Goal: Task Accomplishment & Management: Manage account settings

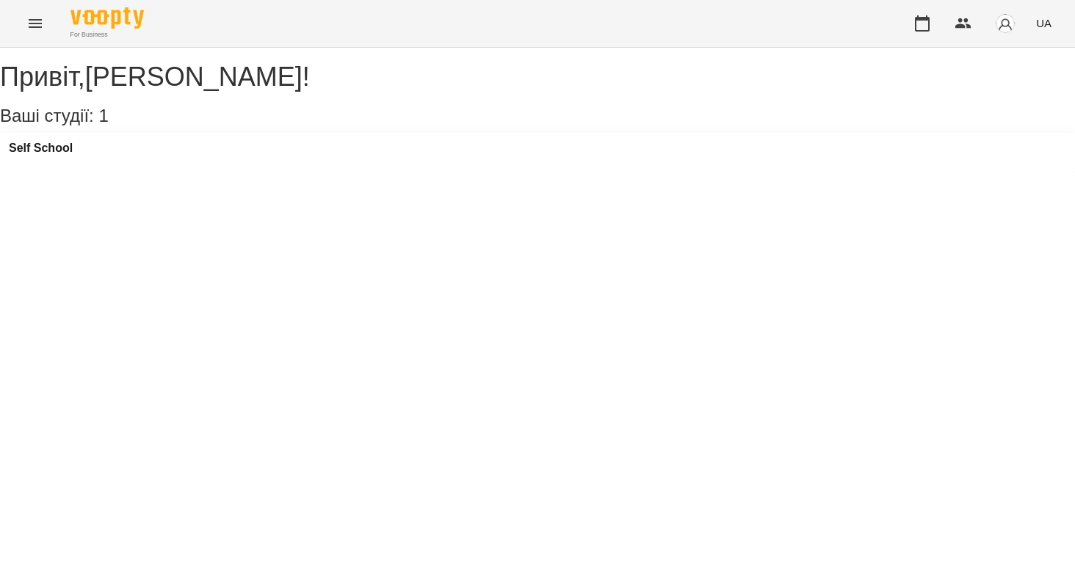
click at [40, 29] on icon "Menu" at bounding box center [35, 24] width 18 height 18
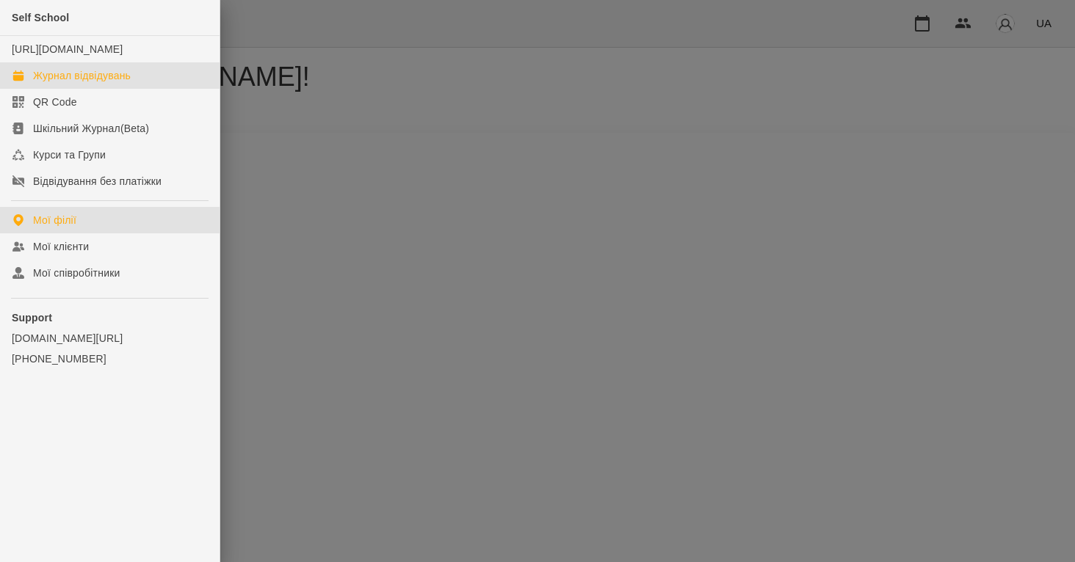
click at [68, 83] on div "Журнал відвідувань" at bounding box center [82, 75] width 98 height 15
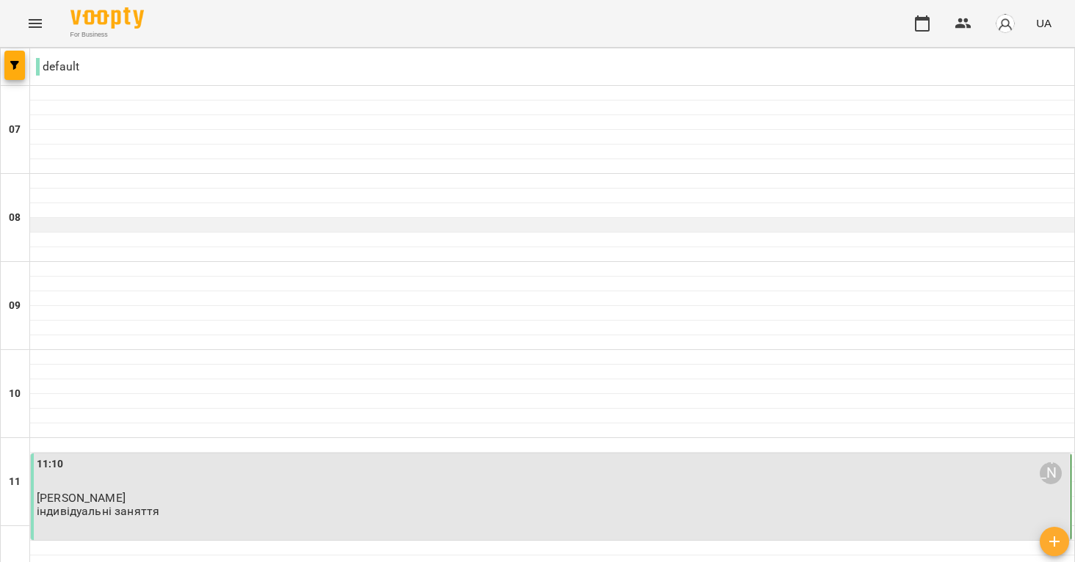
scroll to position [675, 0]
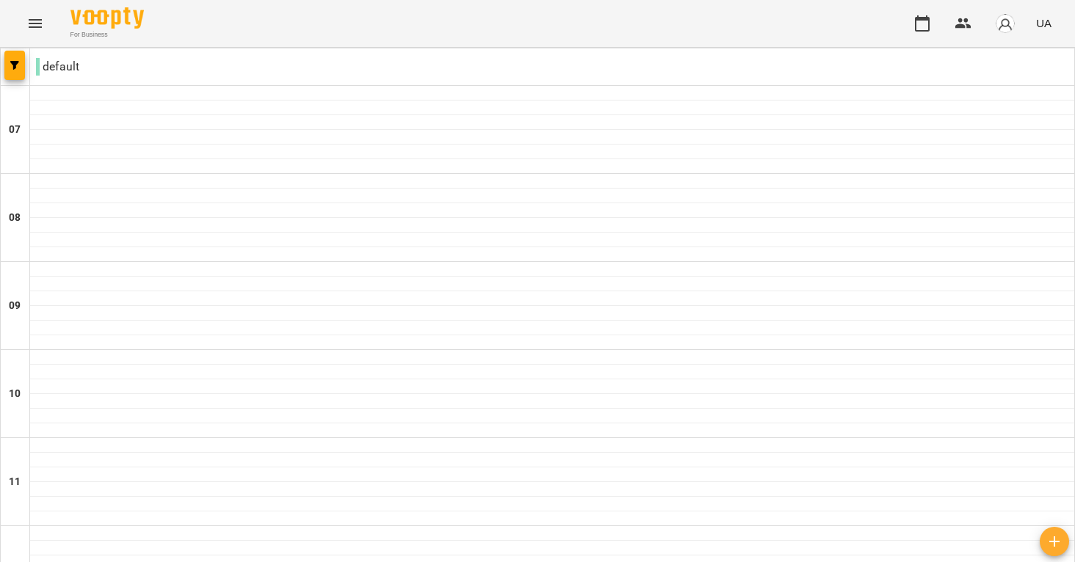
scroll to position [476, 0]
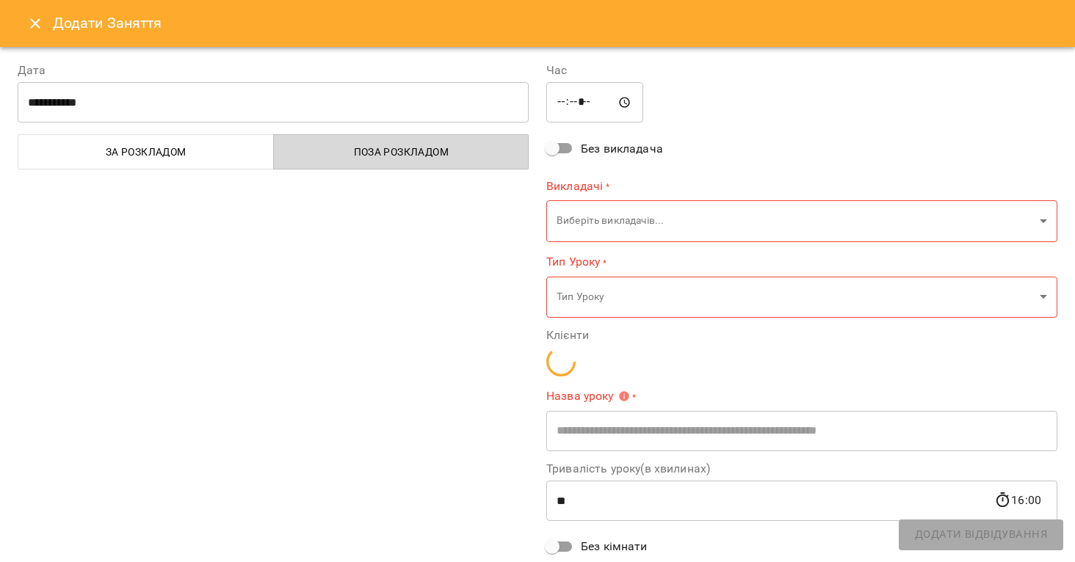
type input "**********"
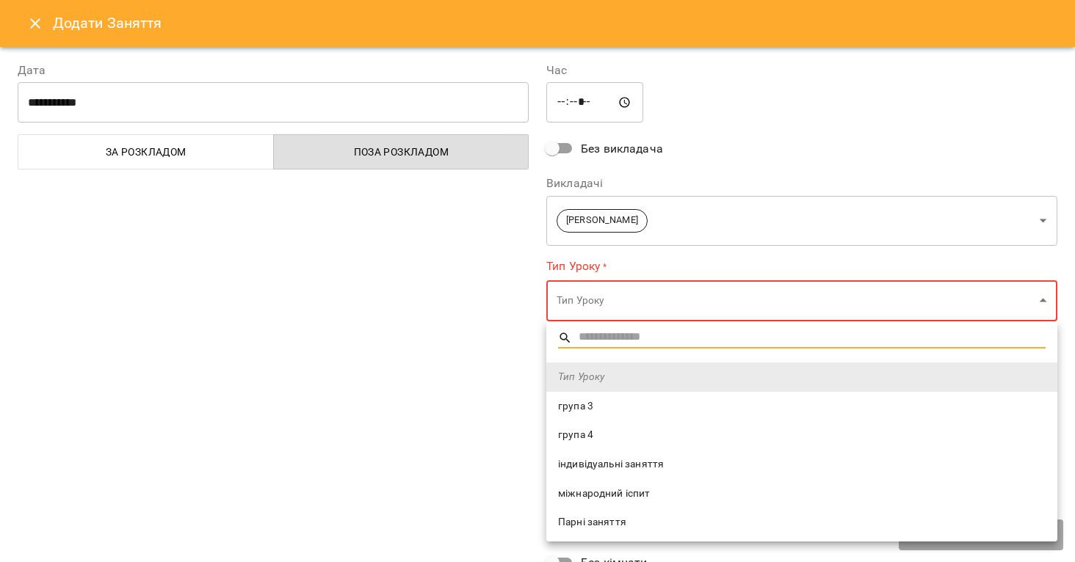
click at [629, 459] on span "індивідуальні заняття" at bounding box center [801, 464] width 487 height 15
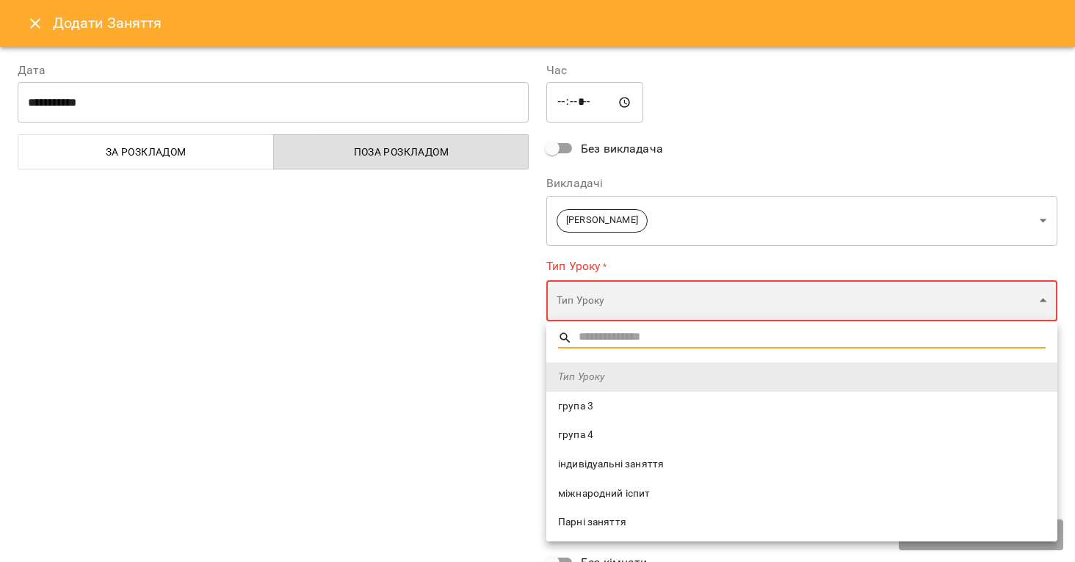
type input "**********"
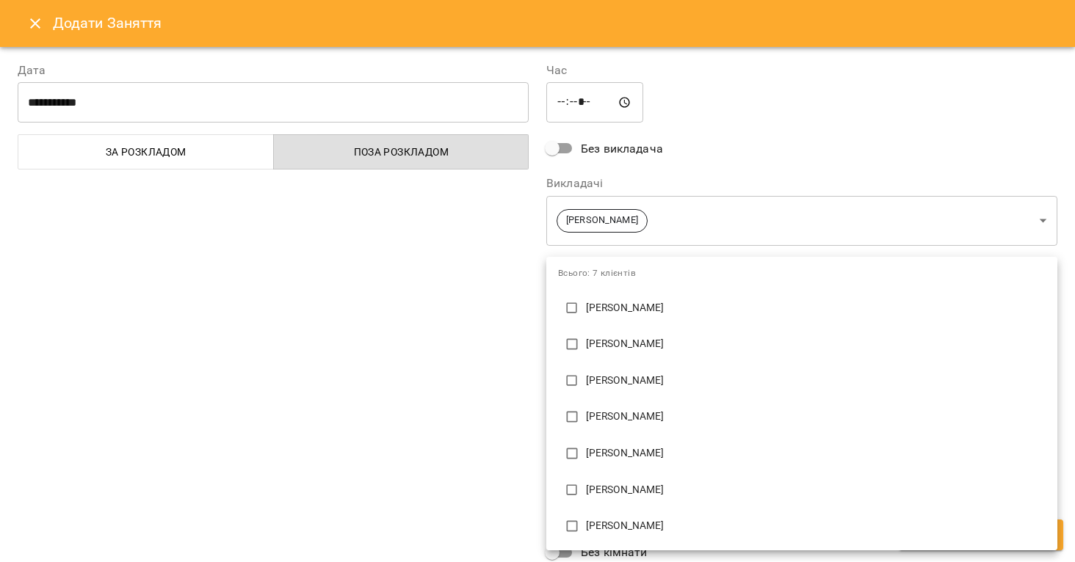
scroll to position [60, 0]
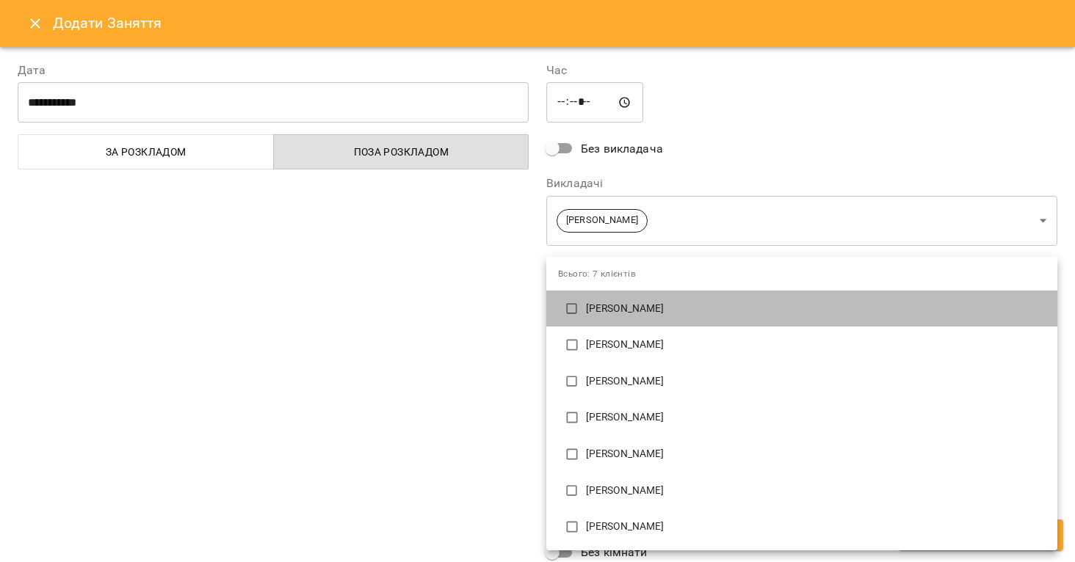
click at [632, 314] on p "[PERSON_NAME]" at bounding box center [815, 309] width 459 height 15
type input "**********"
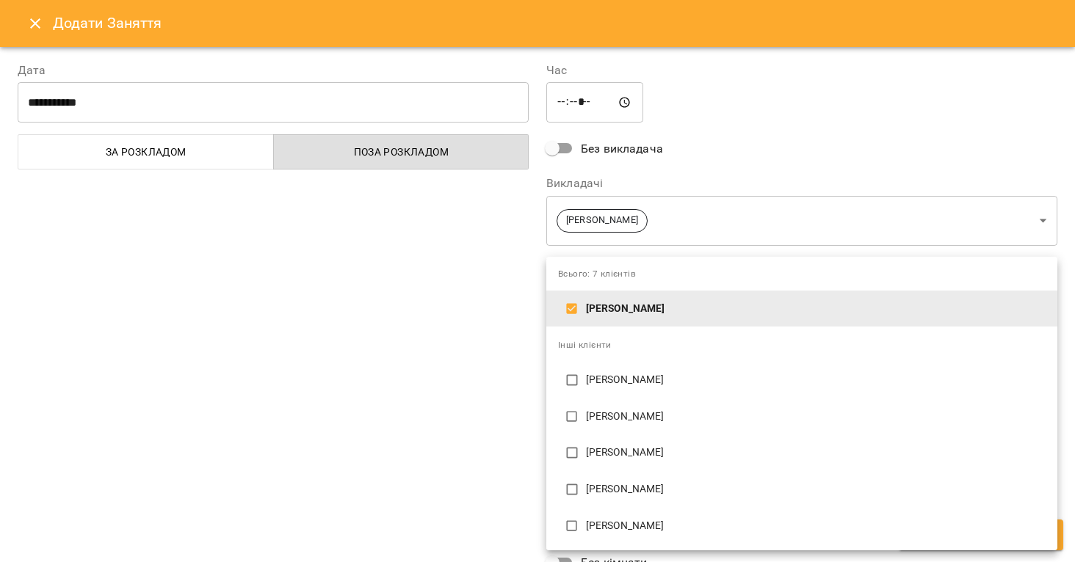
click at [424, 454] on div at bounding box center [537, 281] width 1075 height 562
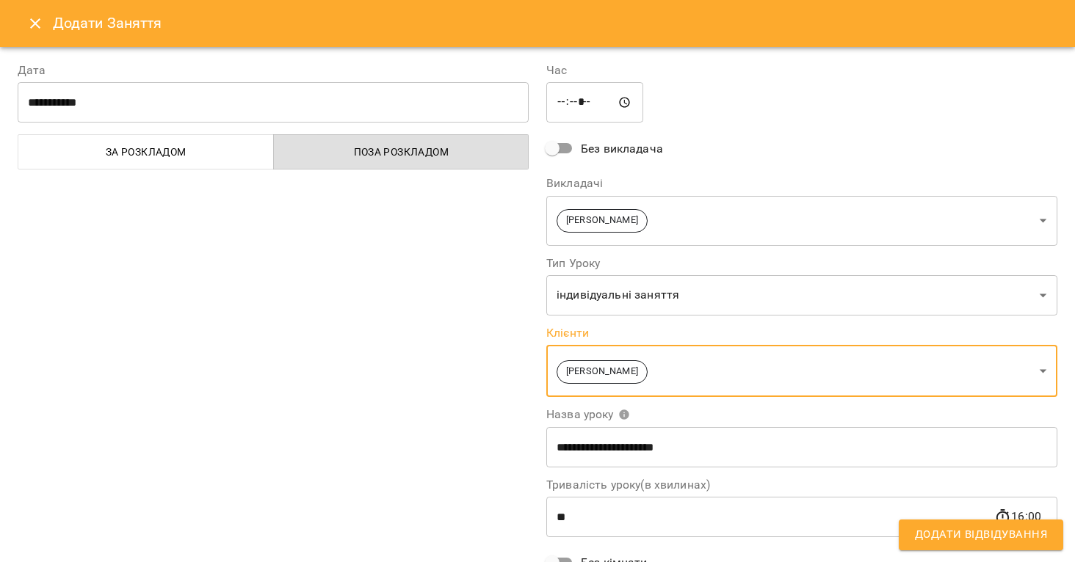
click at [962, 537] on span "Додати Відвідування" at bounding box center [981, 535] width 132 height 19
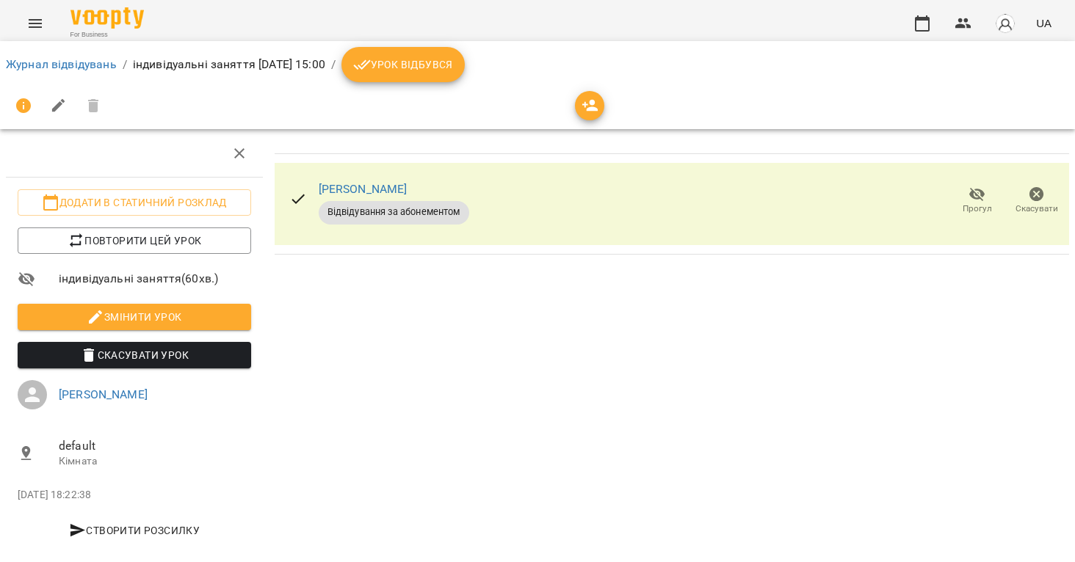
click at [443, 74] on button "Урок відбувся" at bounding box center [402, 64] width 123 height 35
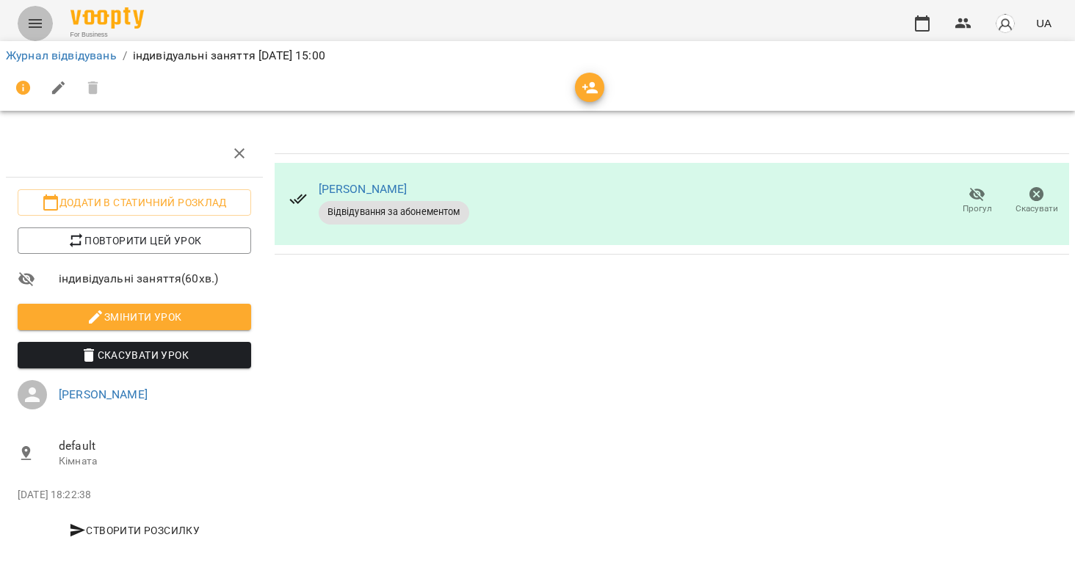
click at [44, 22] on button "Menu" at bounding box center [35, 23] width 35 height 35
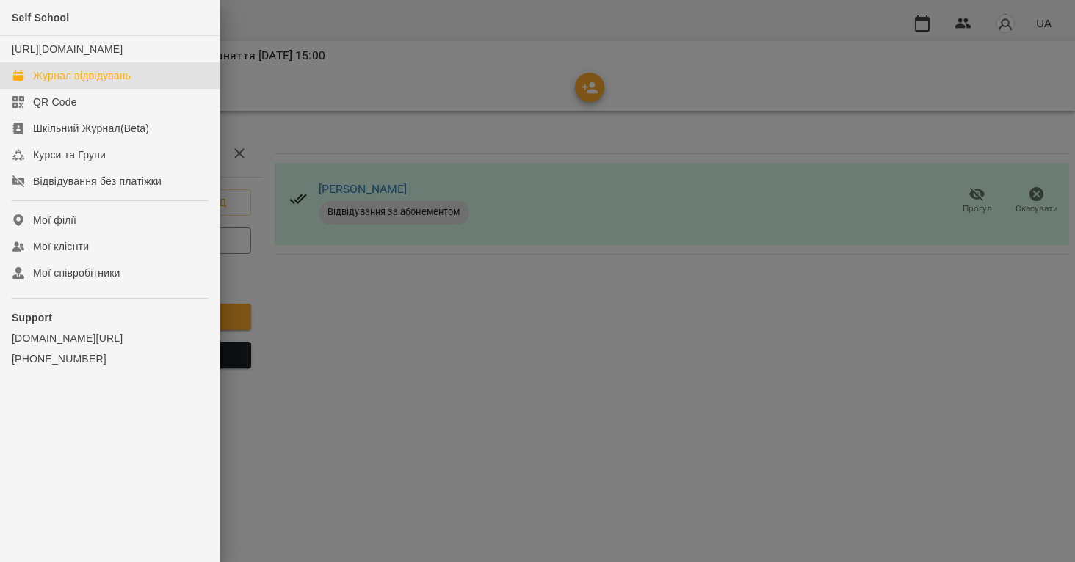
click at [69, 83] on div "Журнал відвідувань" at bounding box center [82, 75] width 98 height 15
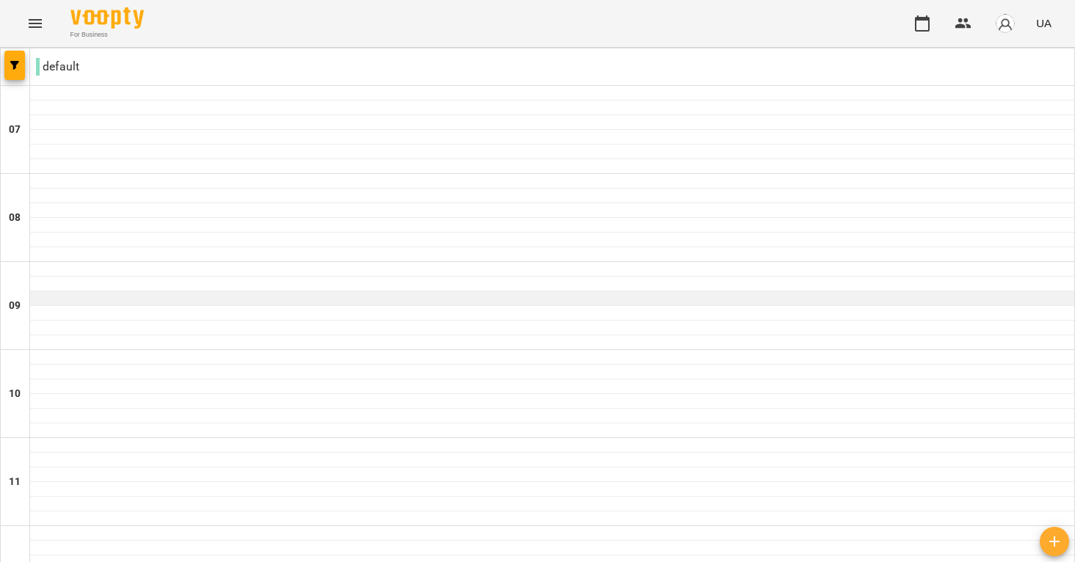
scroll to position [737, 0]
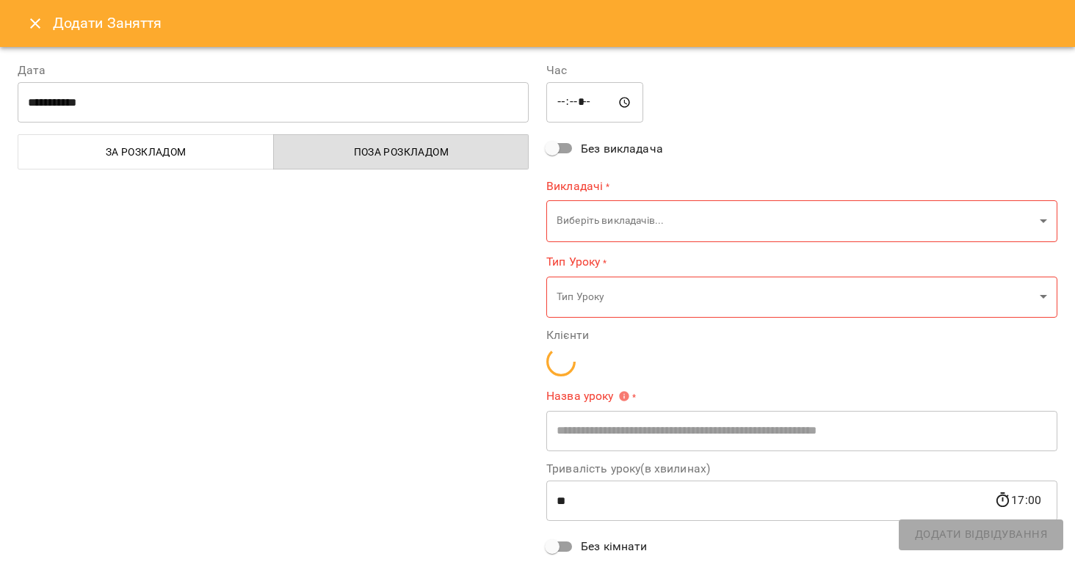
type input "**********"
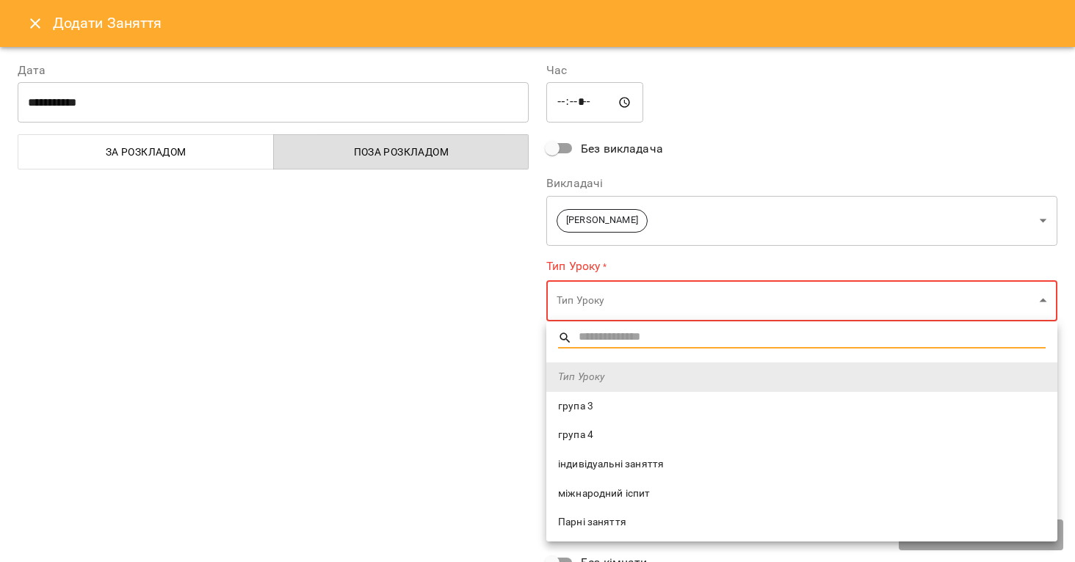
click at [661, 460] on span "індивідуальні заняття" at bounding box center [801, 464] width 487 height 15
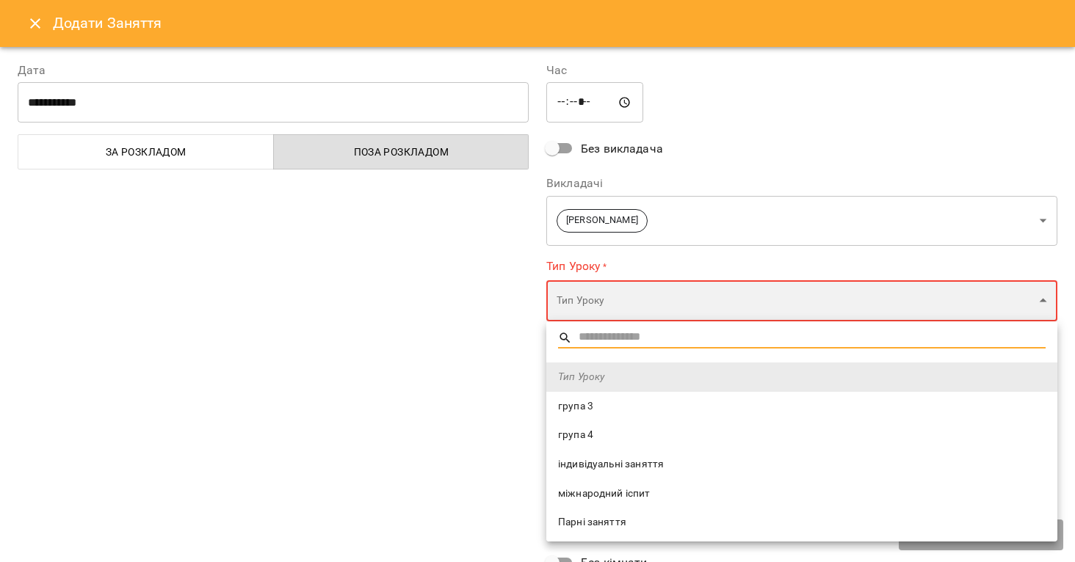
type input "**********"
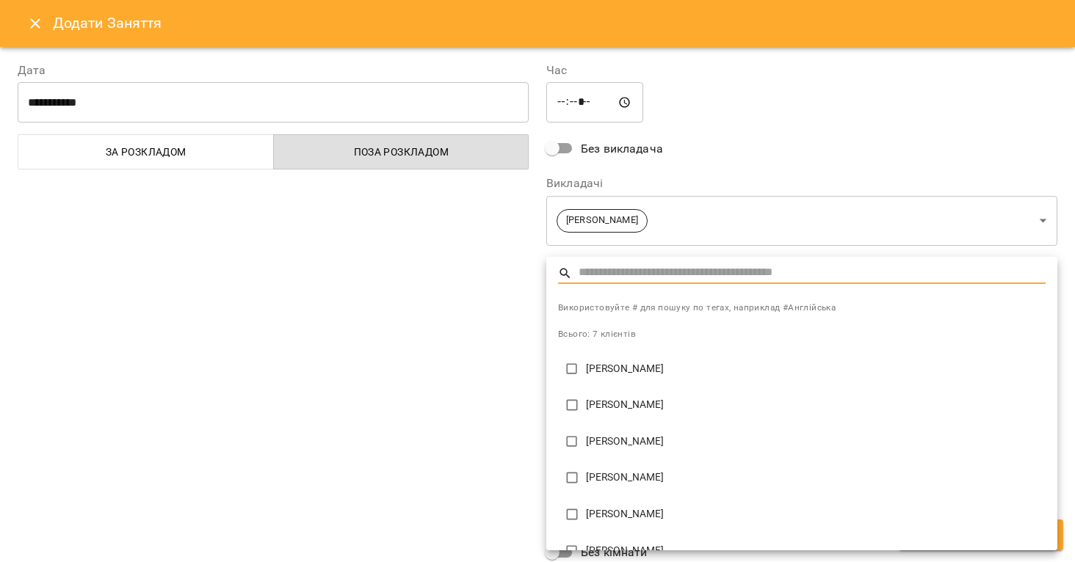
scroll to position [61, 0]
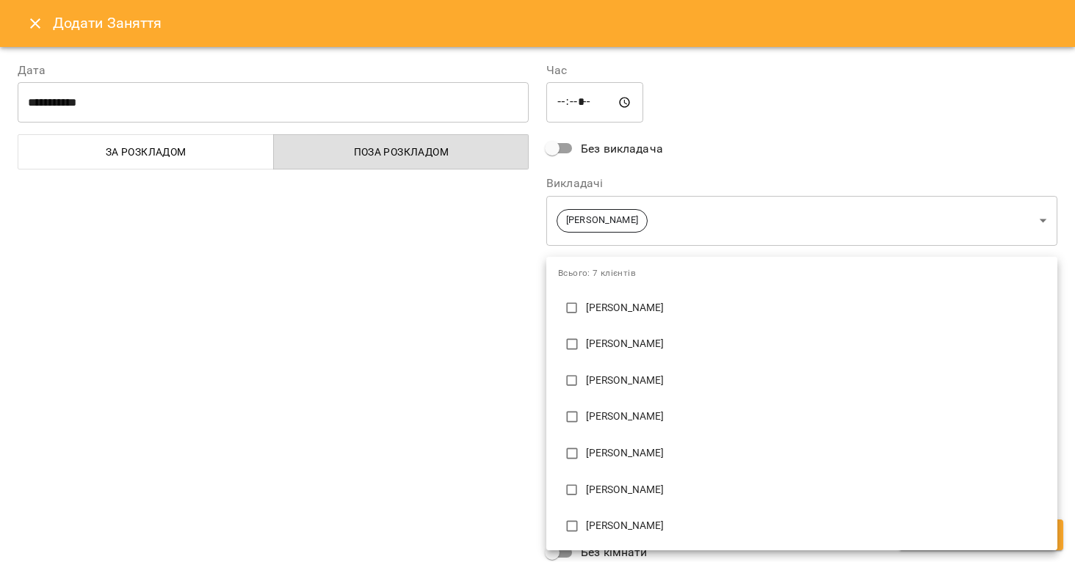
click at [628, 427] on li "[PERSON_NAME]" at bounding box center [801, 417] width 511 height 37
type input "**********"
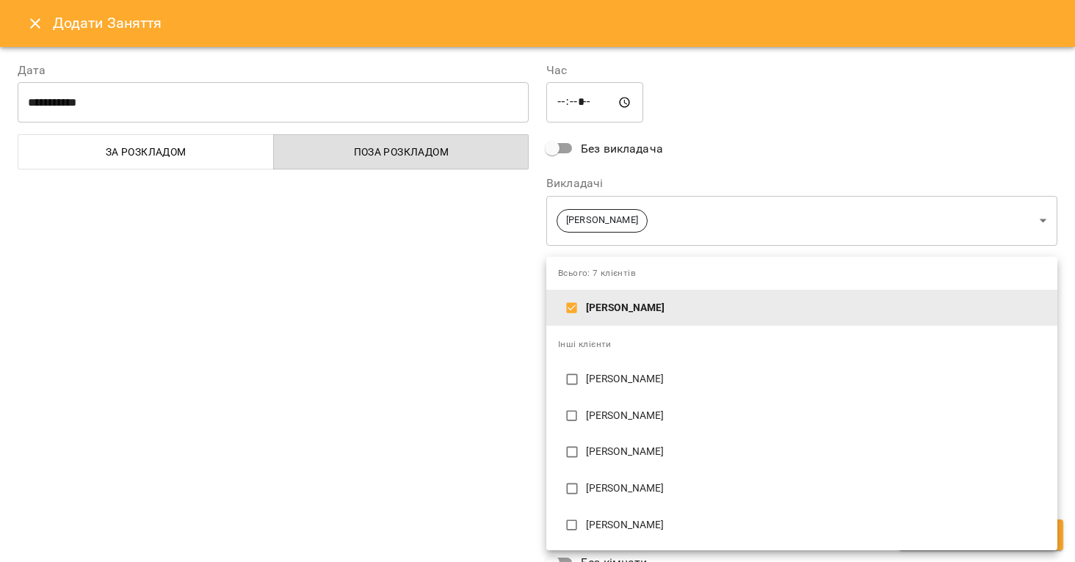
click at [521, 443] on div at bounding box center [537, 281] width 1075 height 562
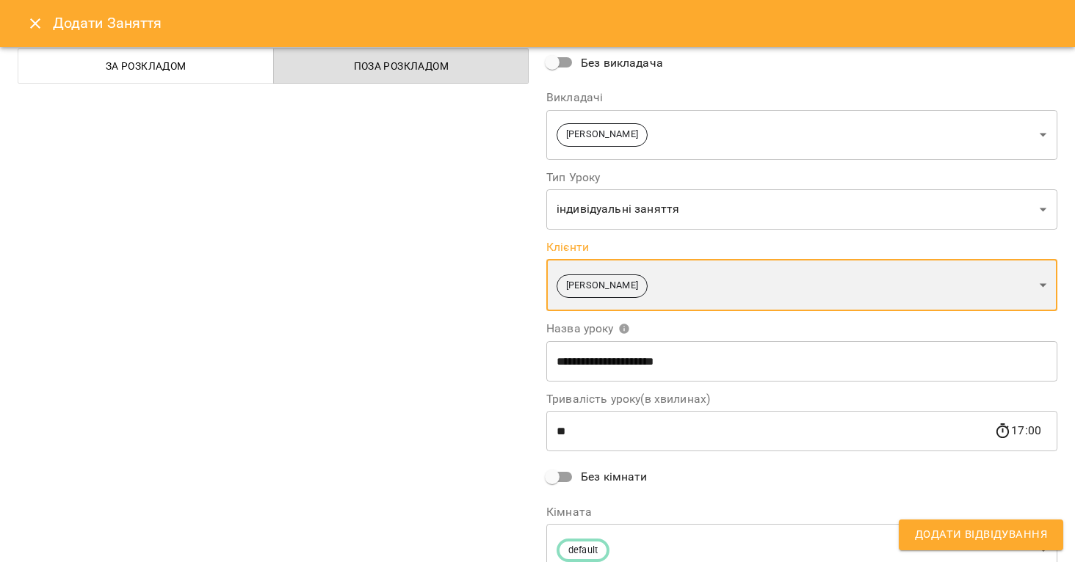
scroll to position [150, 0]
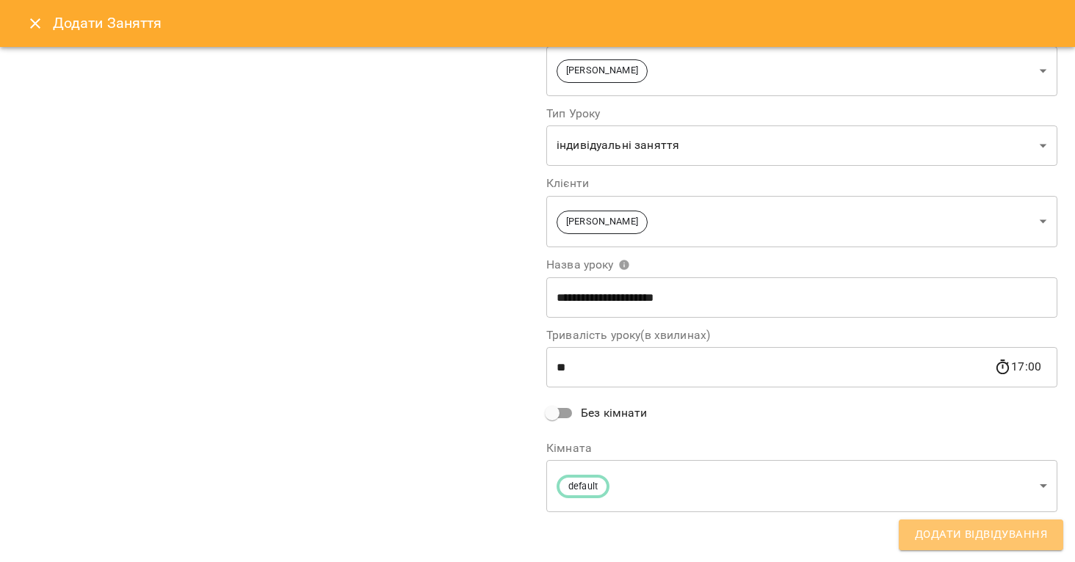
click at [950, 537] on span "Додати Відвідування" at bounding box center [981, 535] width 132 height 19
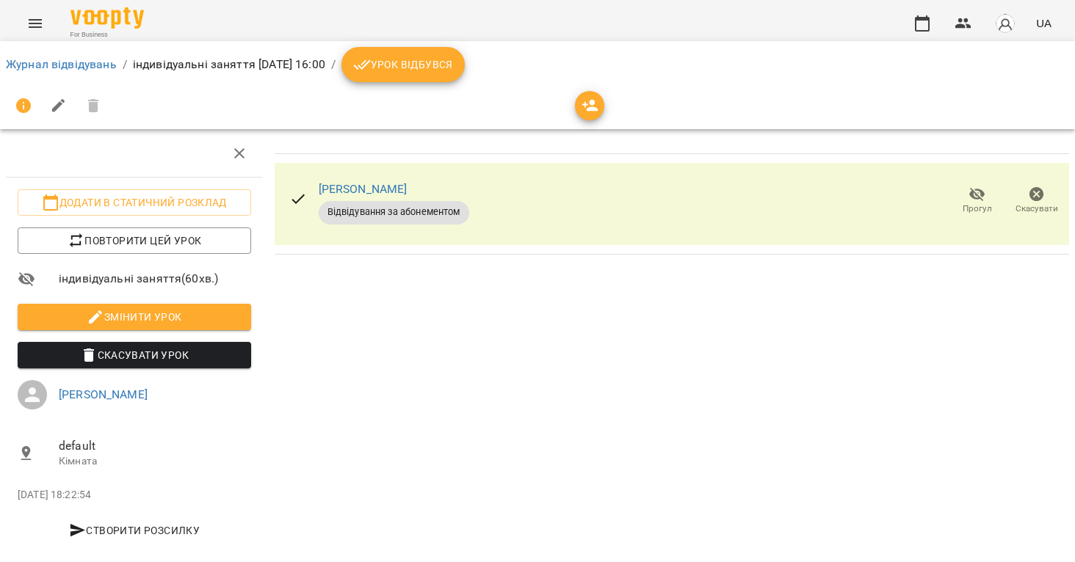
click at [464, 75] on button "Урок відбувся" at bounding box center [402, 64] width 123 height 35
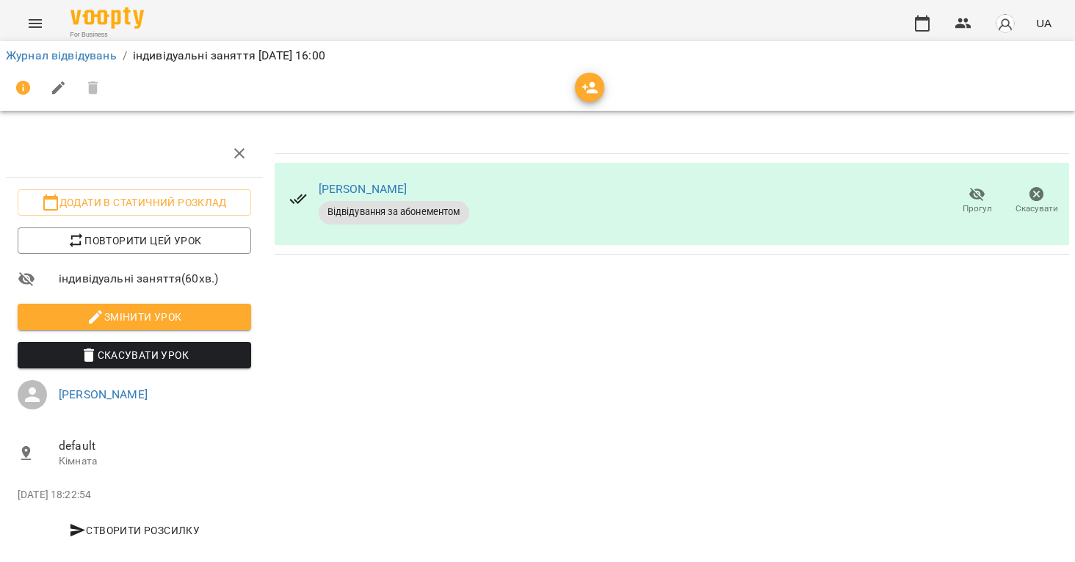
click at [37, 23] on icon "Menu" at bounding box center [35, 23] width 13 height 9
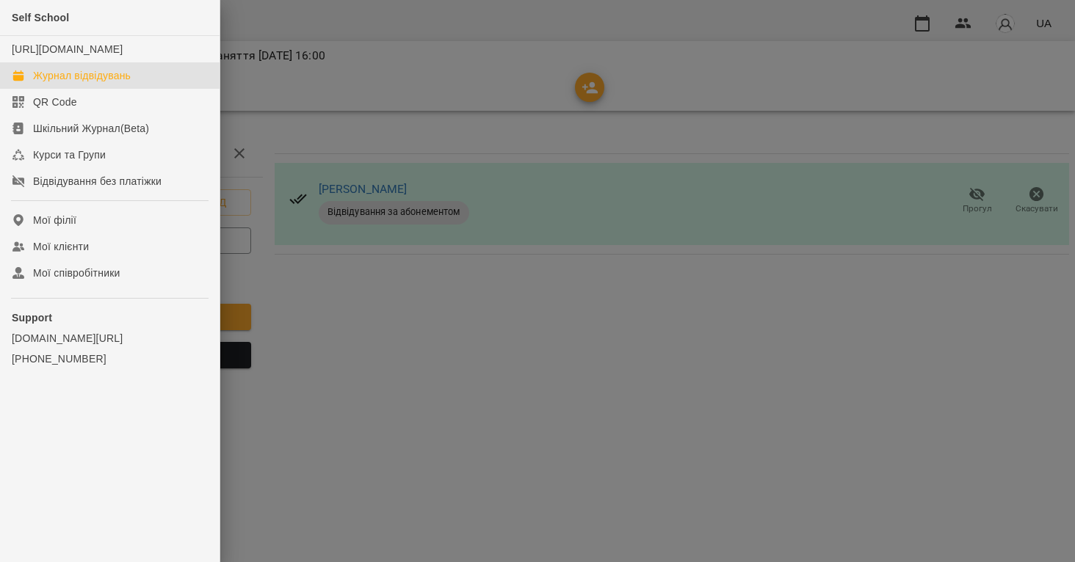
click at [68, 83] on div "Журнал відвідувань" at bounding box center [82, 75] width 98 height 15
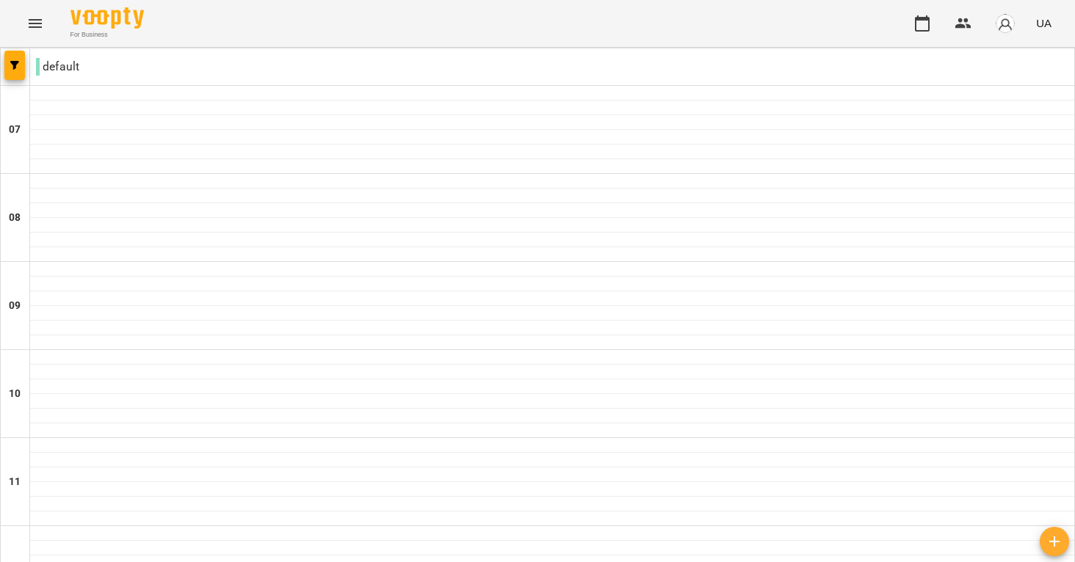
scroll to position [736, 0]
click at [33, 25] on icon "Menu" at bounding box center [35, 24] width 18 height 18
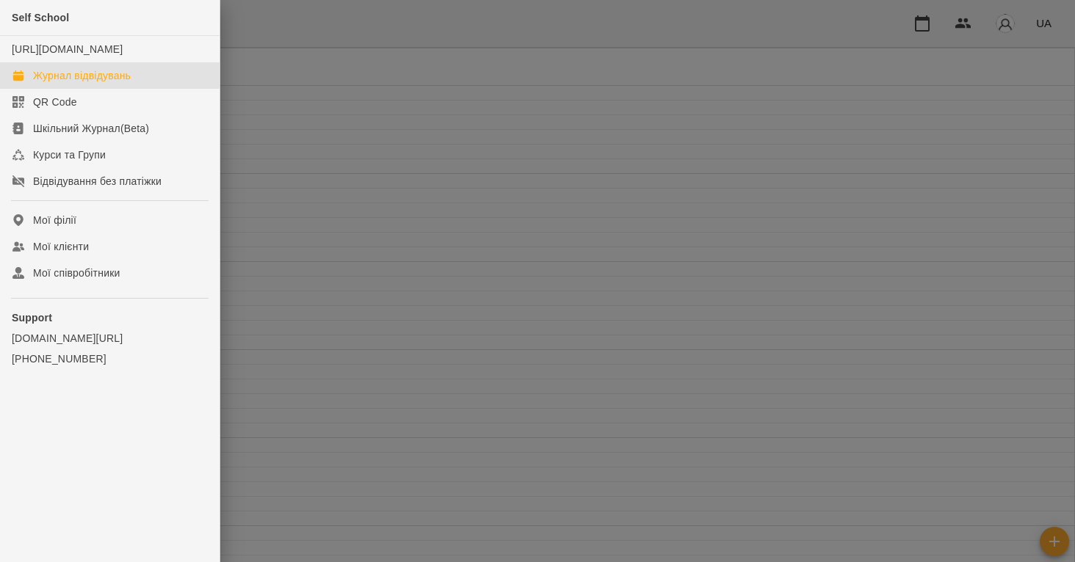
click at [786, 150] on div at bounding box center [537, 281] width 1075 height 562
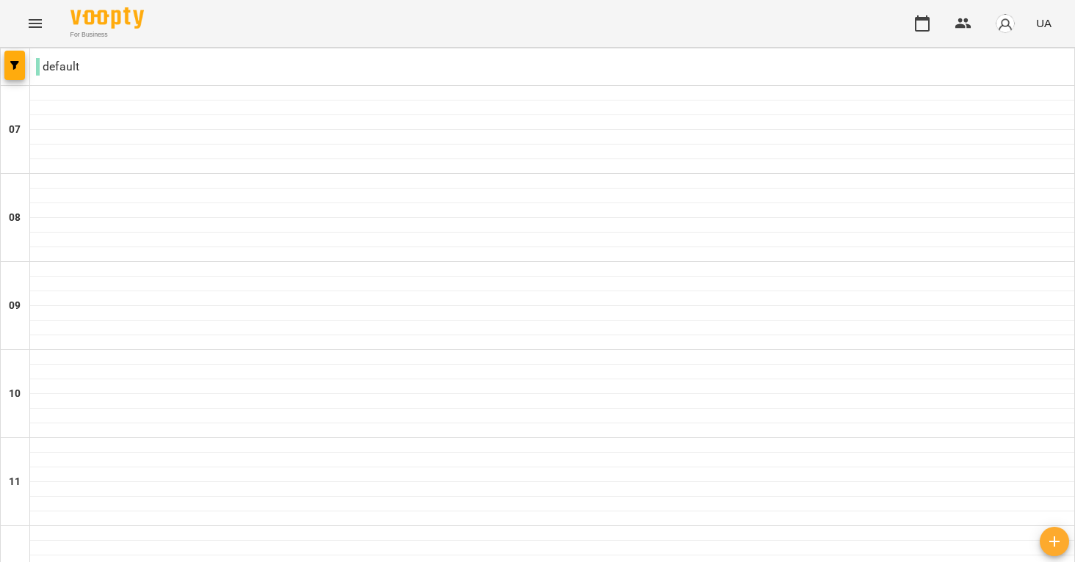
click at [1004, 21] on img "button" at bounding box center [1005, 23] width 21 height 21
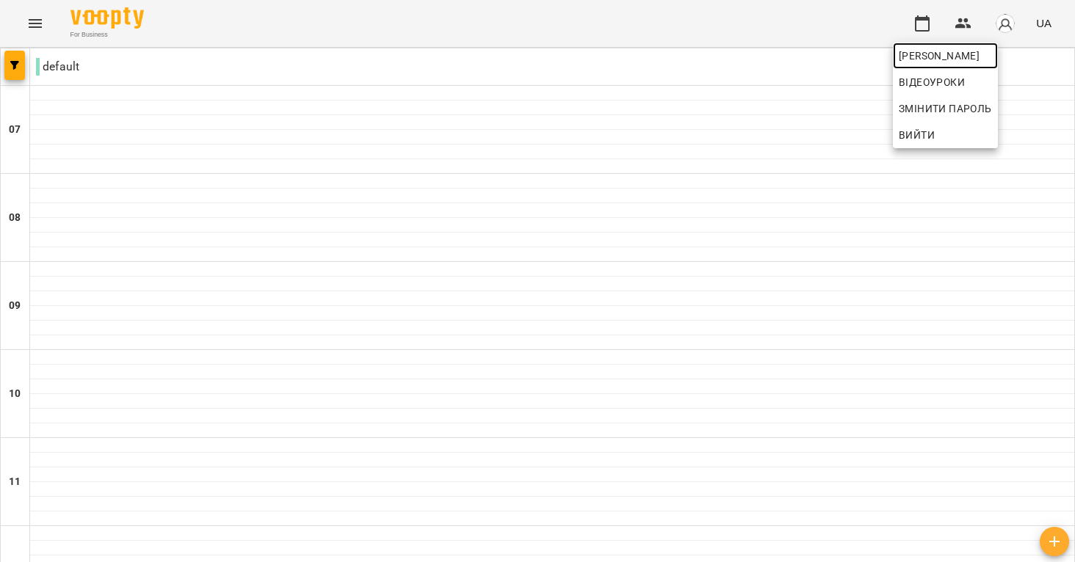
click at [954, 54] on span "[PERSON_NAME]" at bounding box center [944, 56] width 93 height 18
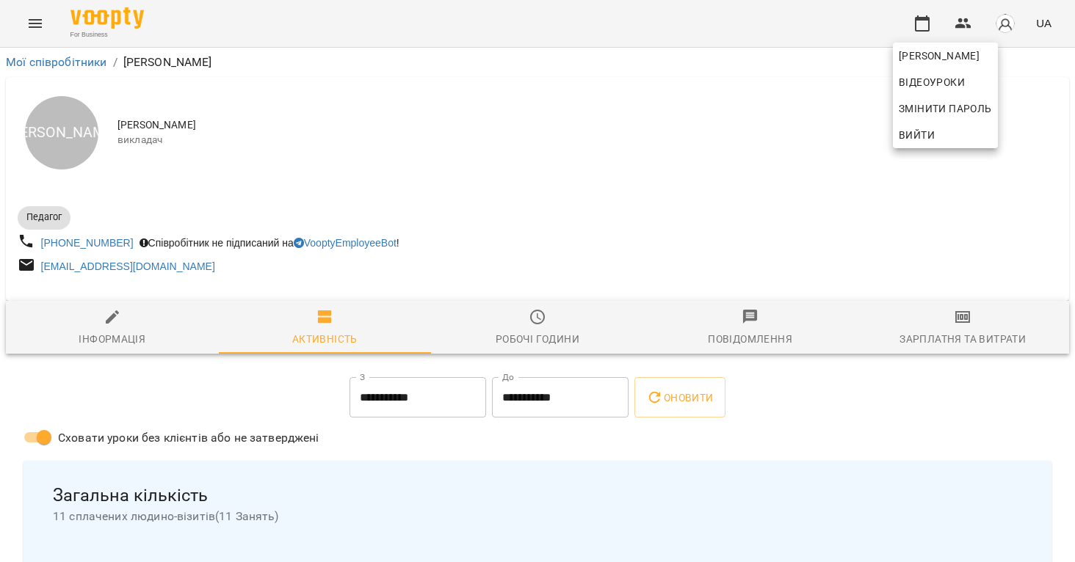
click at [252, 450] on div at bounding box center [537, 281] width 1075 height 562
